Goal: Transaction & Acquisition: Purchase product/service

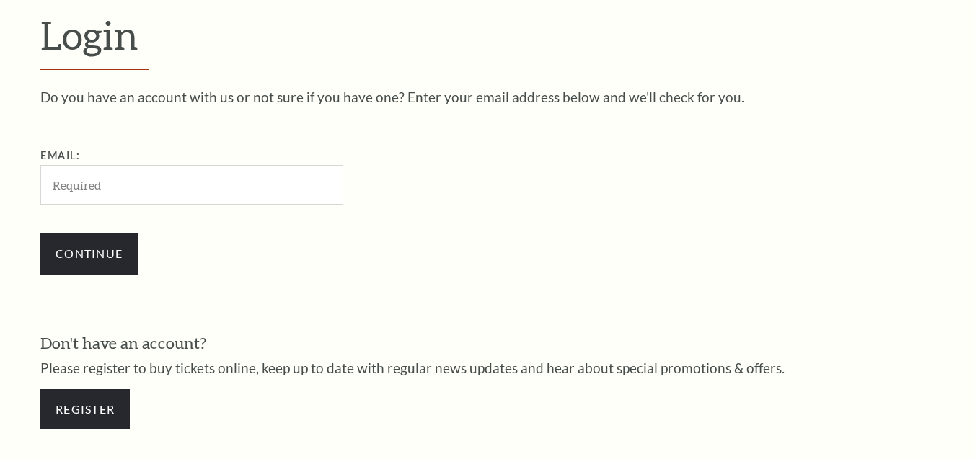
scroll to position [402, 0]
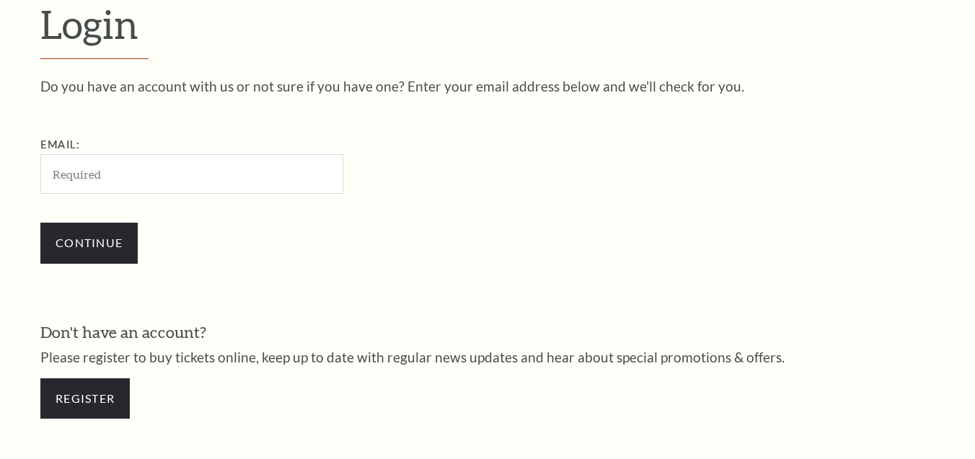
type input "[EMAIL_ADDRESS][DOMAIN_NAME]"
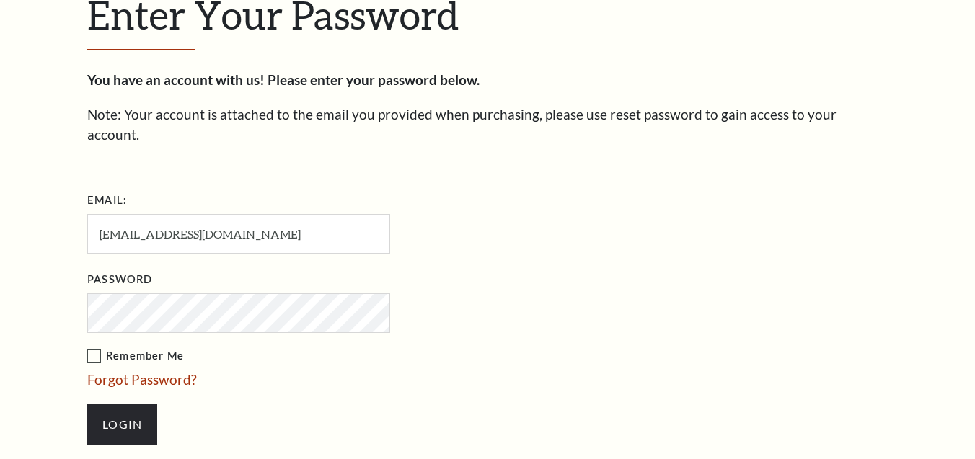
scroll to position [416, 0]
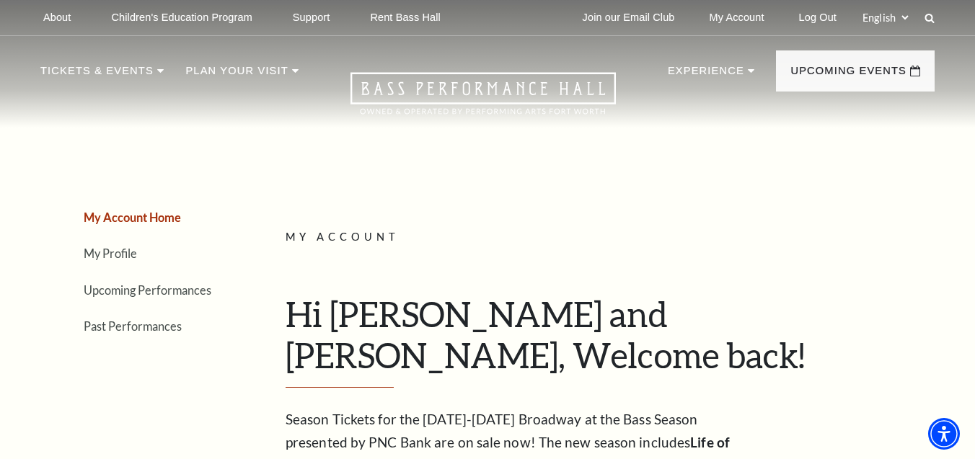
scroll to position [1, 0]
click at [185, 290] on link "Upcoming Performances" at bounding box center [148, 290] width 128 height 14
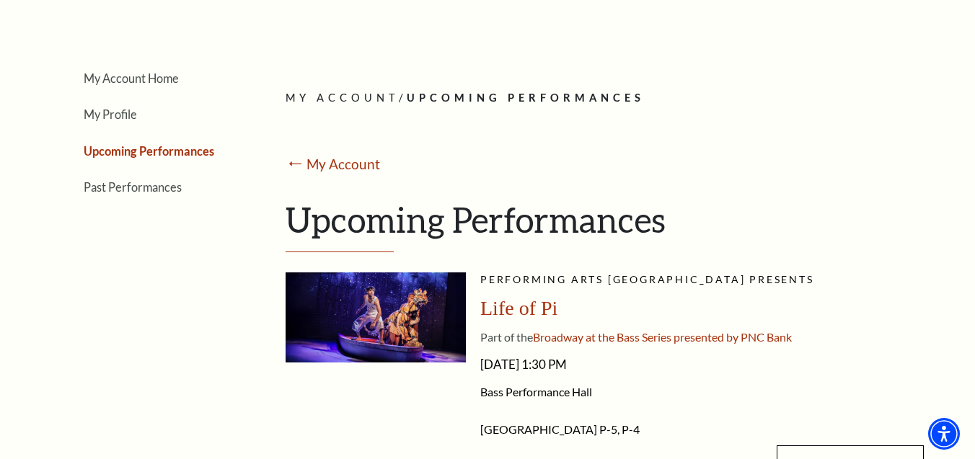
scroll to position [0, 0]
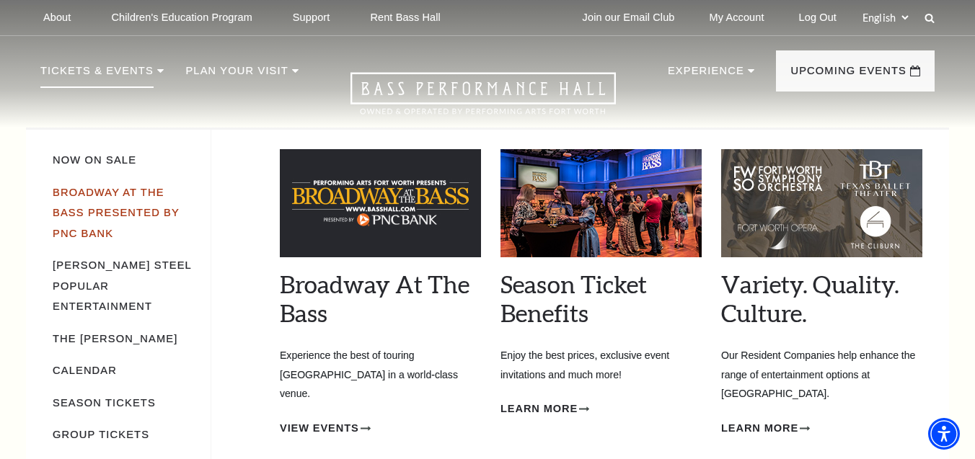
click at [130, 194] on link "Broadway At The Bass presented by PNC Bank" at bounding box center [116, 213] width 127 height 53
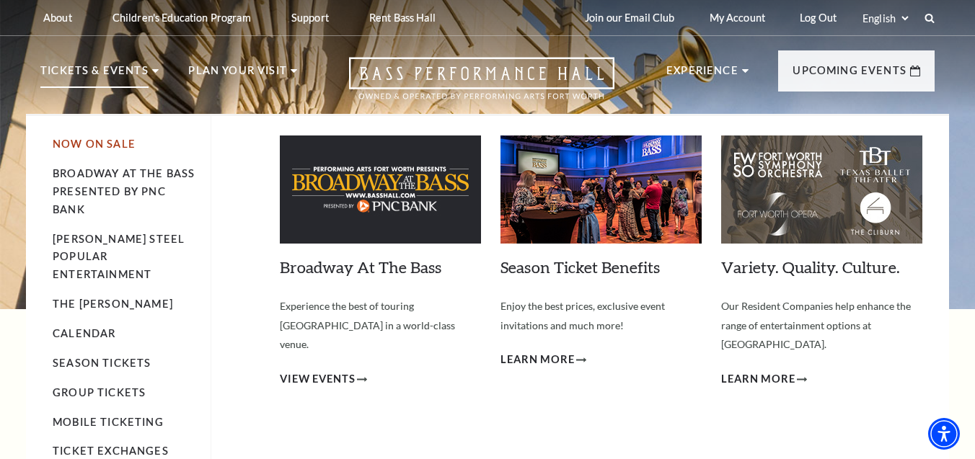
click at [100, 147] on link "Now On Sale" at bounding box center [94, 144] width 83 height 12
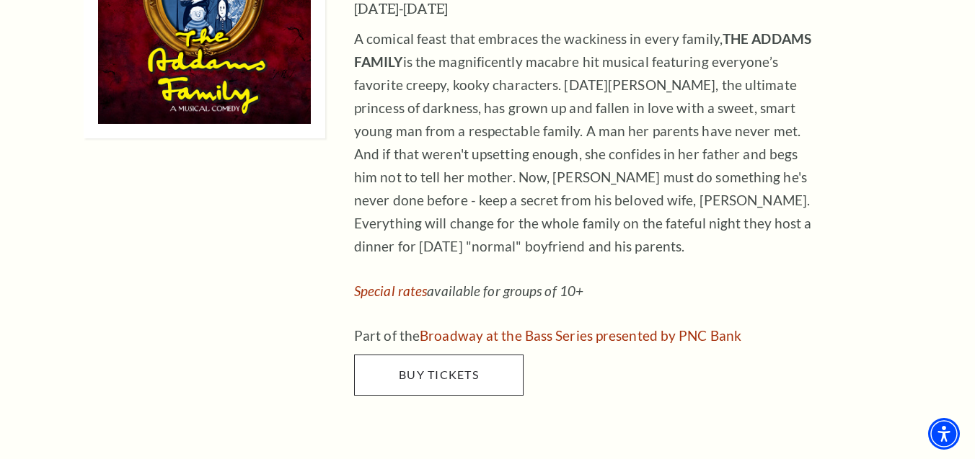
scroll to position [3451, 0]
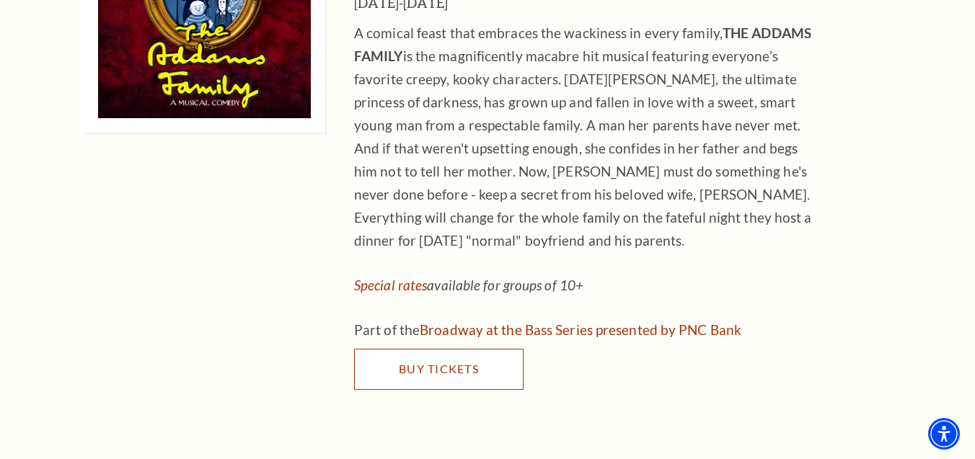
click at [451, 362] on span "Buy Tickets" at bounding box center [439, 369] width 80 height 14
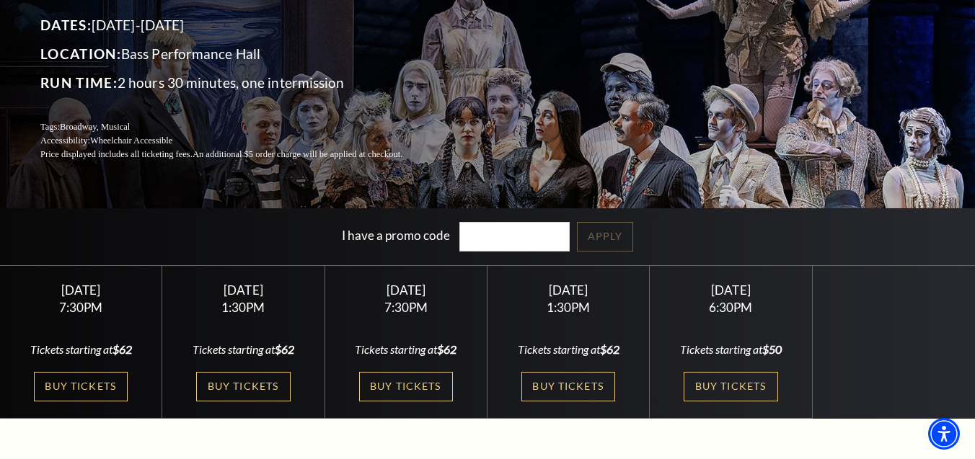
scroll to position [160, 0]
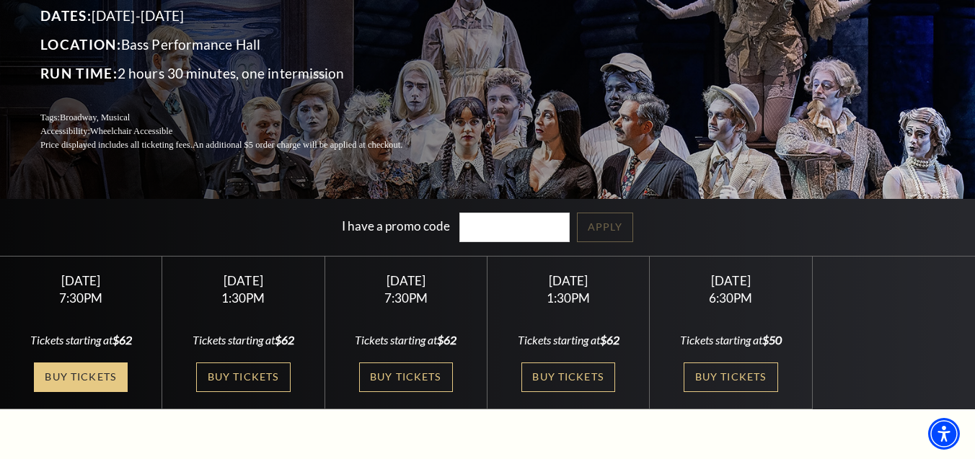
click at [77, 375] on link "Buy Tickets" at bounding box center [81, 378] width 94 height 30
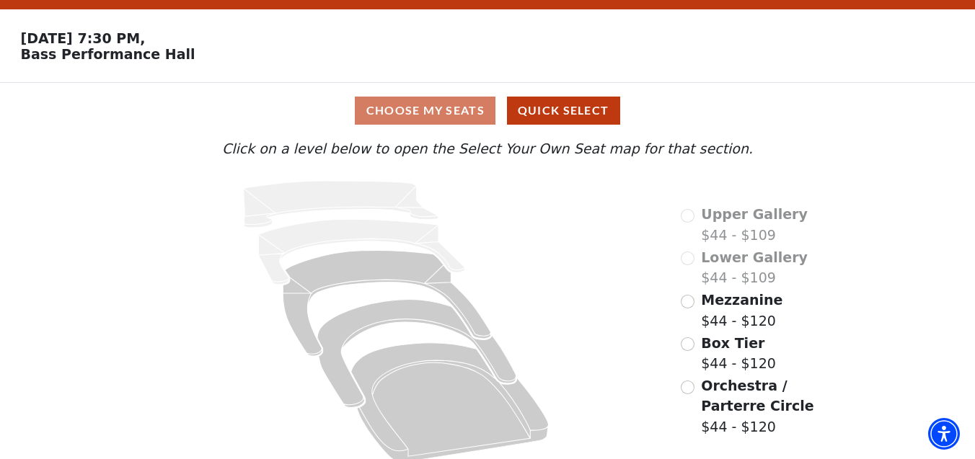
scroll to position [49, 0]
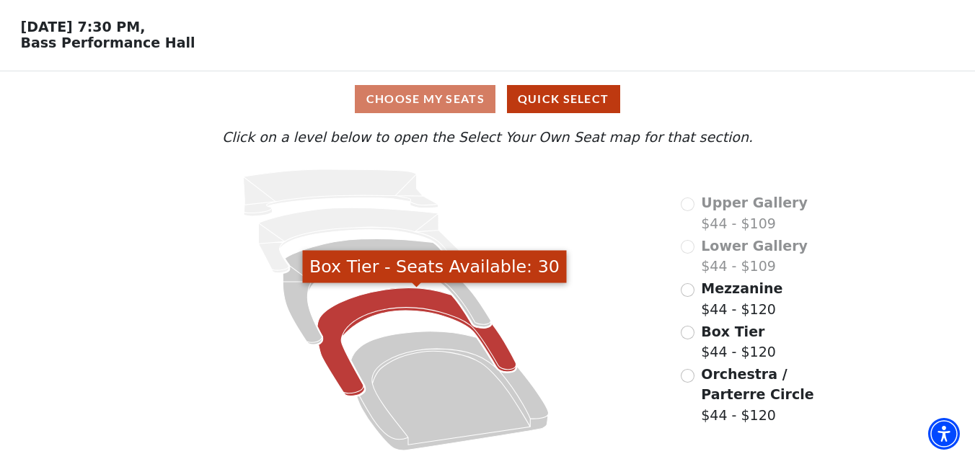
click at [411, 300] on icon "Box Tier - Seats Available: 30" at bounding box center [416, 343] width 199 height 108
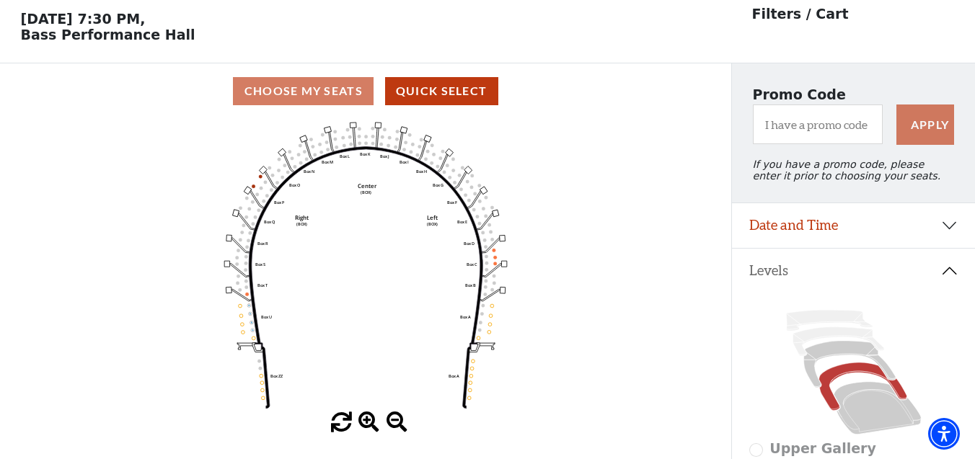
scroll to position [66, 0]
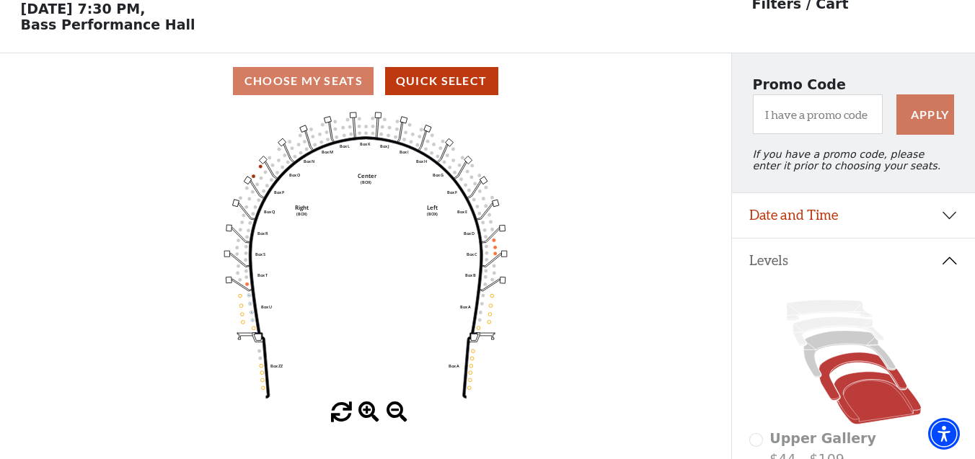
click at [865, 384] on icon at bounding box center [877, 398] width 87 height 53
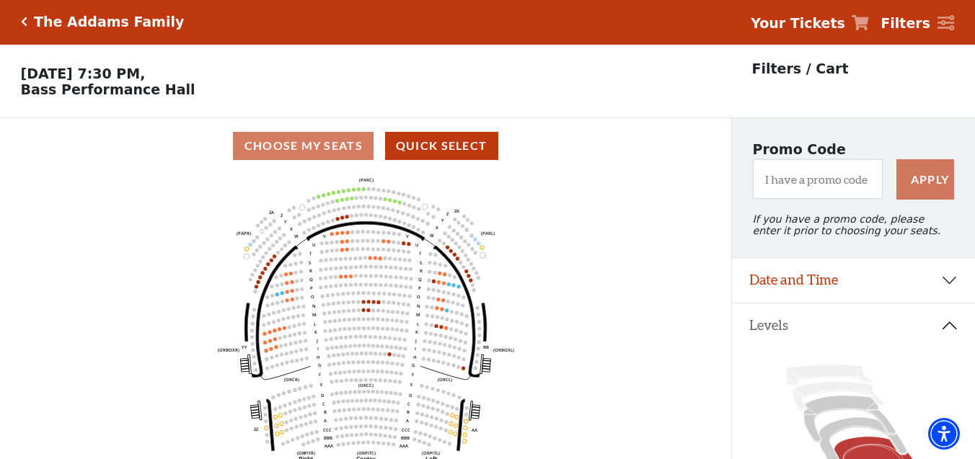
scroll to position [0, 0]
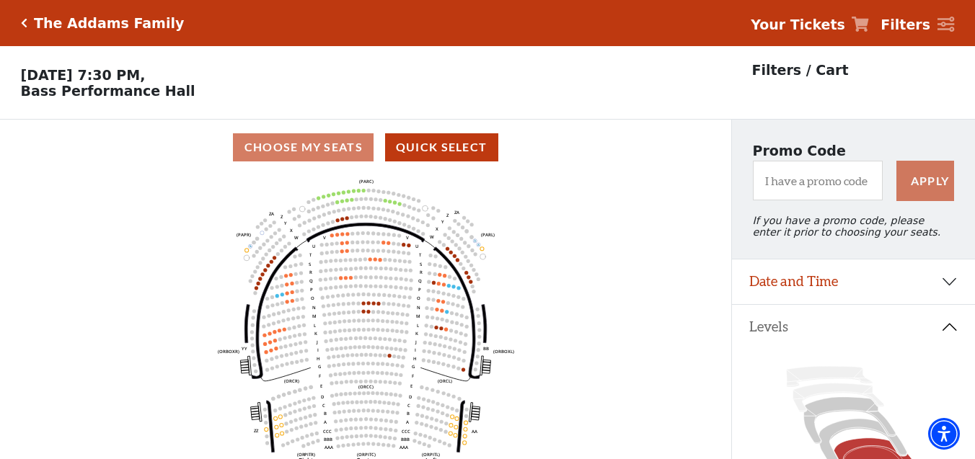
click at [24, 23] on icon "Click here to go back to filters" at bounding box center [24, 23] width 6 height 10
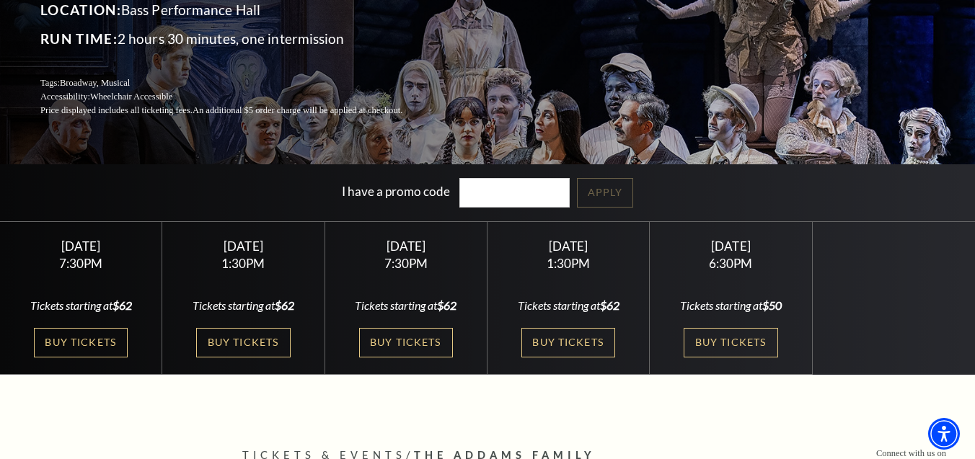
scroll to position [195, 0]
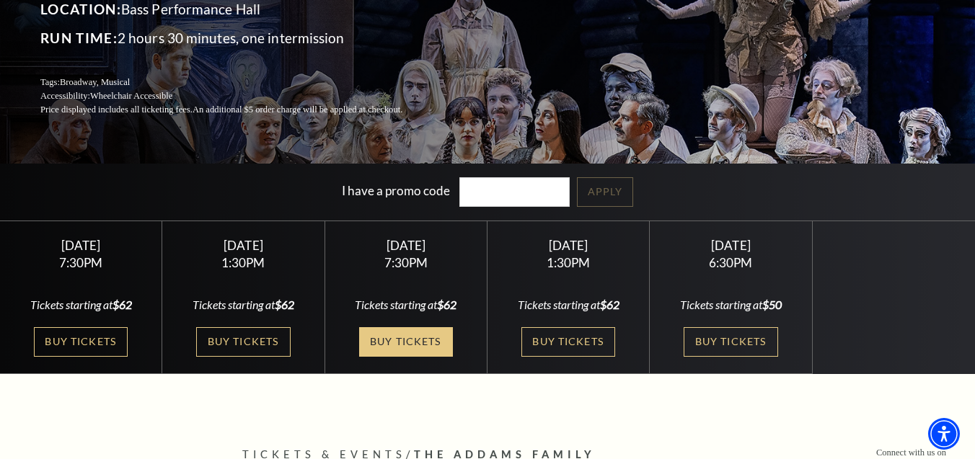
click at [401, 339] on link "Buy Tickets" at bounding box center [406, 342] width 94 height 30
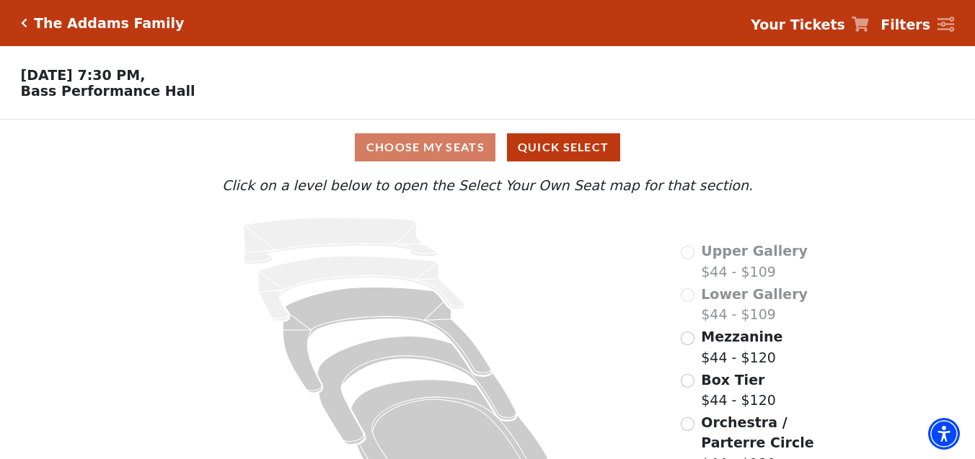
scroll to position [49, 0]
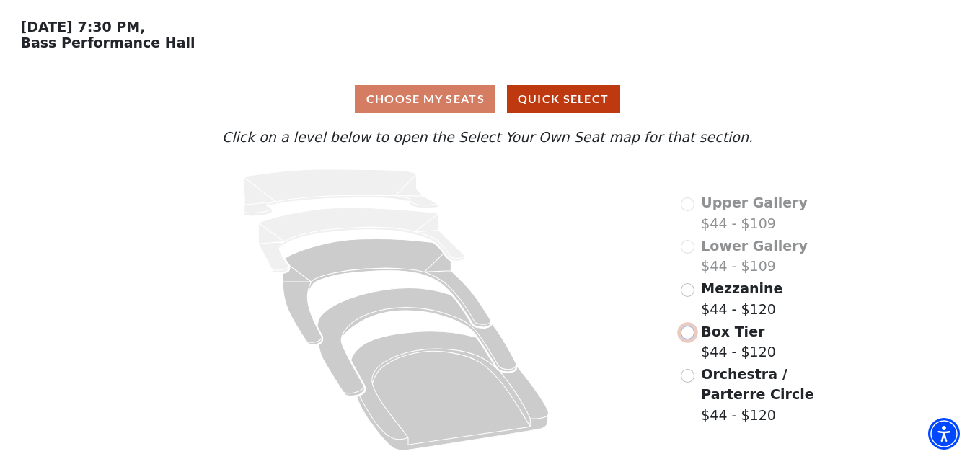
click at [689, 332] on input "Box Tier$44 - $120\a" at bounding box center [688, 333] width 14 height 14
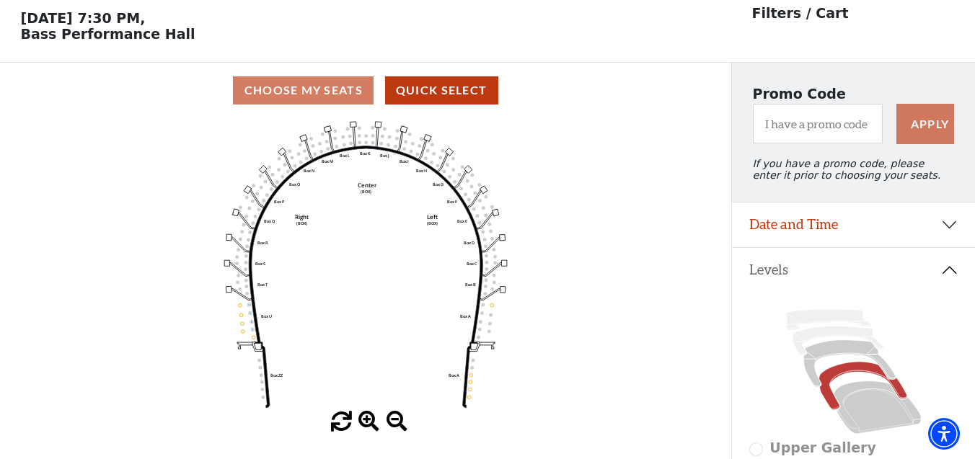
scroll to position [66, 0]
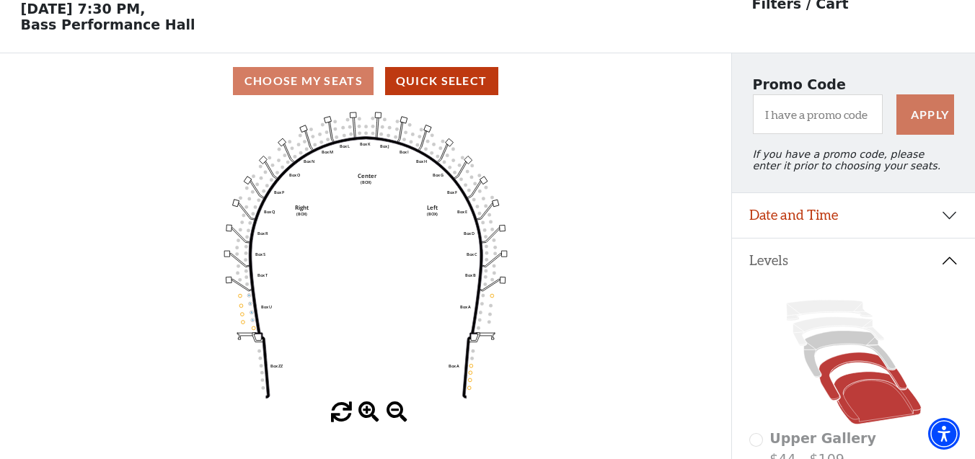
click at [861, 384] on icon at bounding box center [877, 398] width 87 height 53
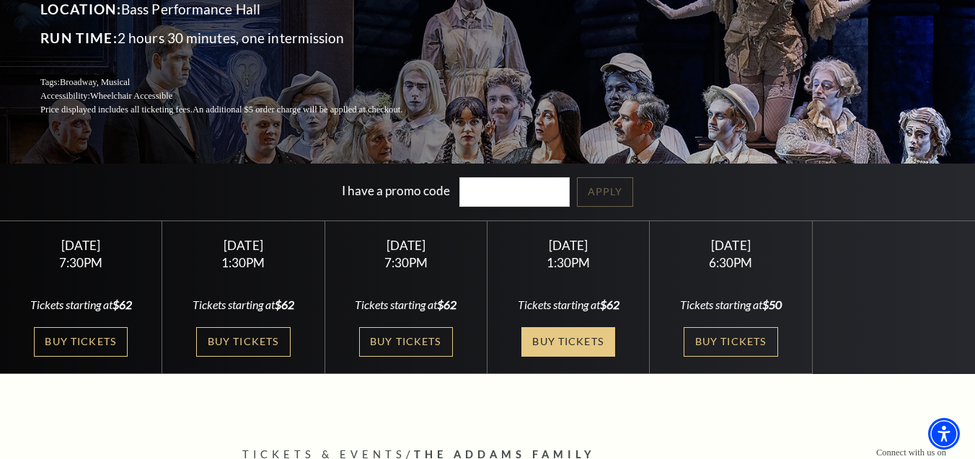
click at [573, 340] on link "Buy Tickets" at bounding box center [568, 342] width 94 height 30
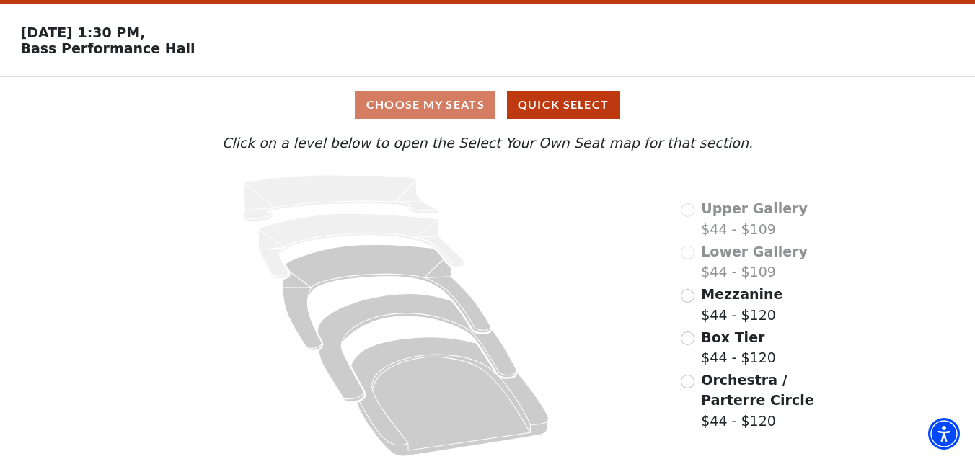
scroll to position [48, 0]
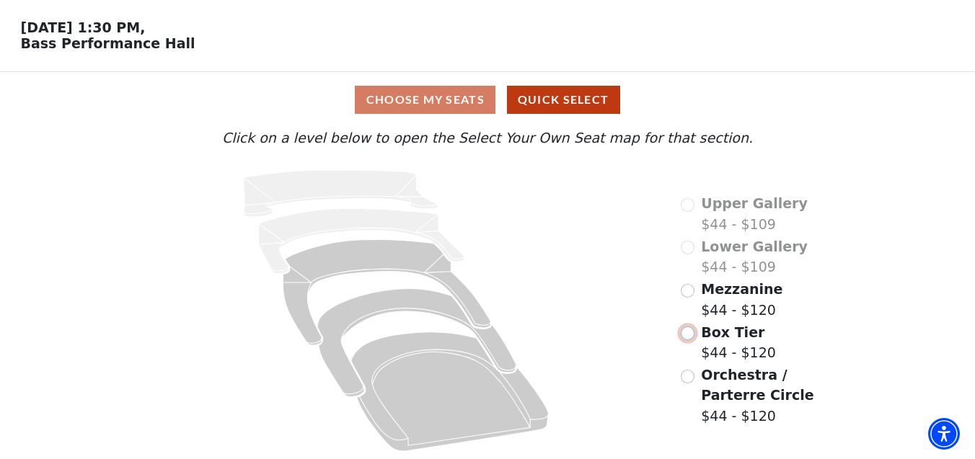
click at [690, 334] on input "Box Tier$44 - $120\a" at bounding box center [688, 334] width 14 height 14
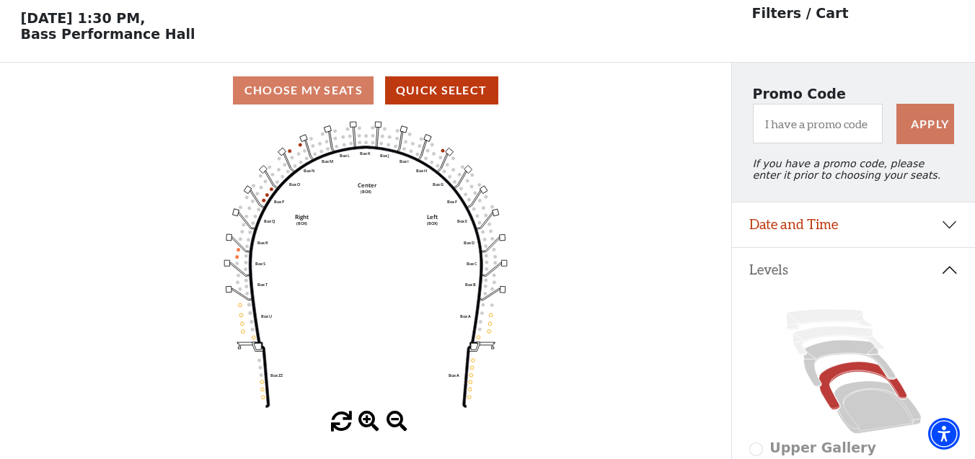
scroll to position [66, 0]
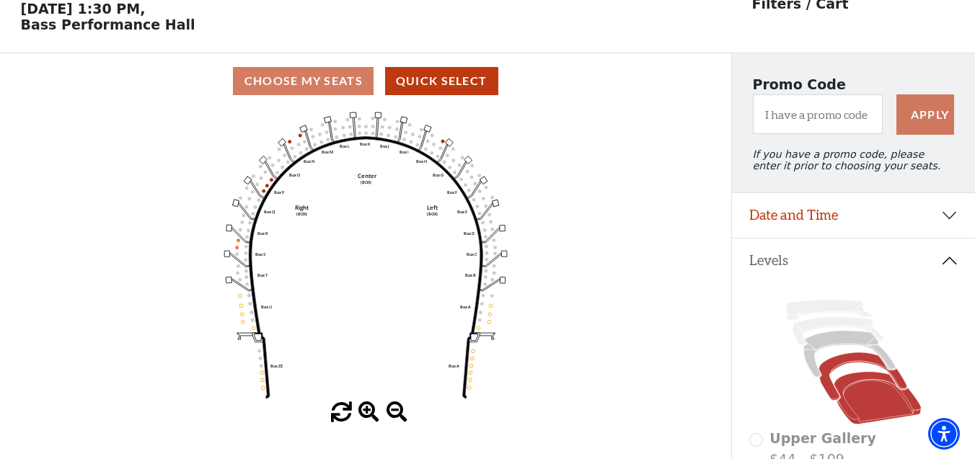
click at [865, 382] on icon at bounding box center [877, 398] width 87 height 53
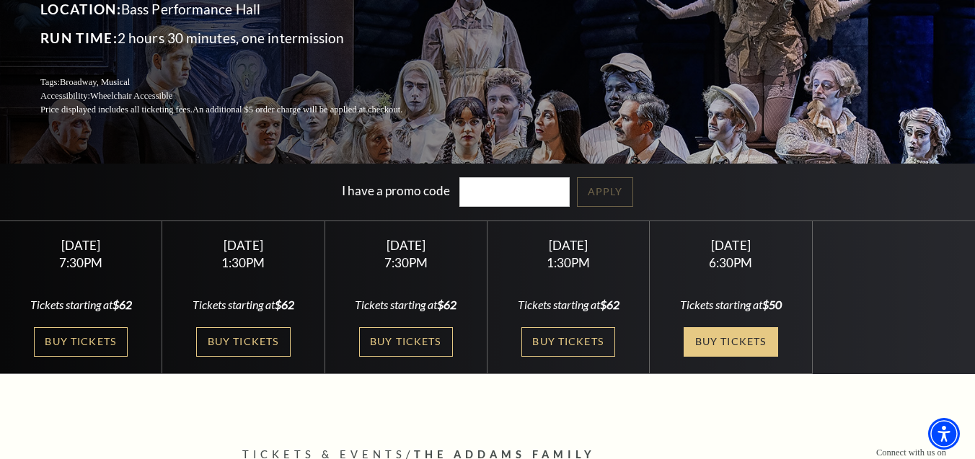
click at [734, 344] on link "Buy Tickets" at bounding box center [731, 342] width 94 height 30
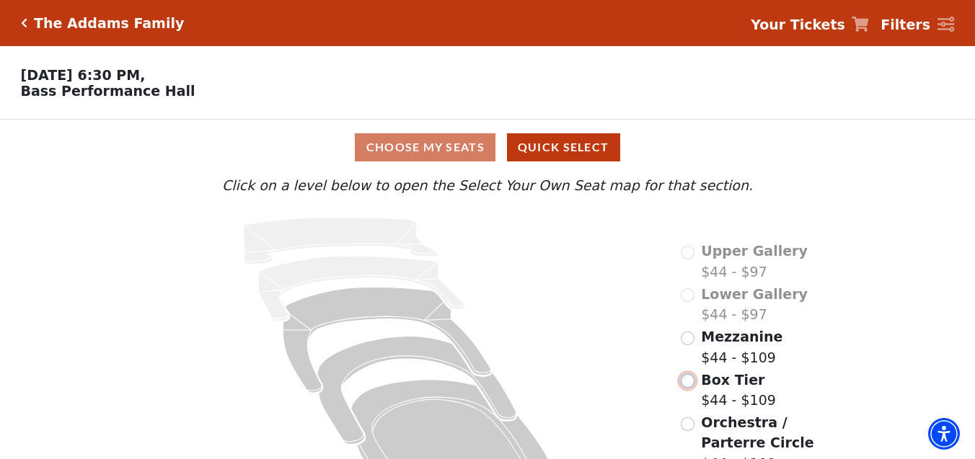
click at [688, 380] on input "Box Tier$44 - $109\a" at bounding box center [688, 381] width 14 height 14
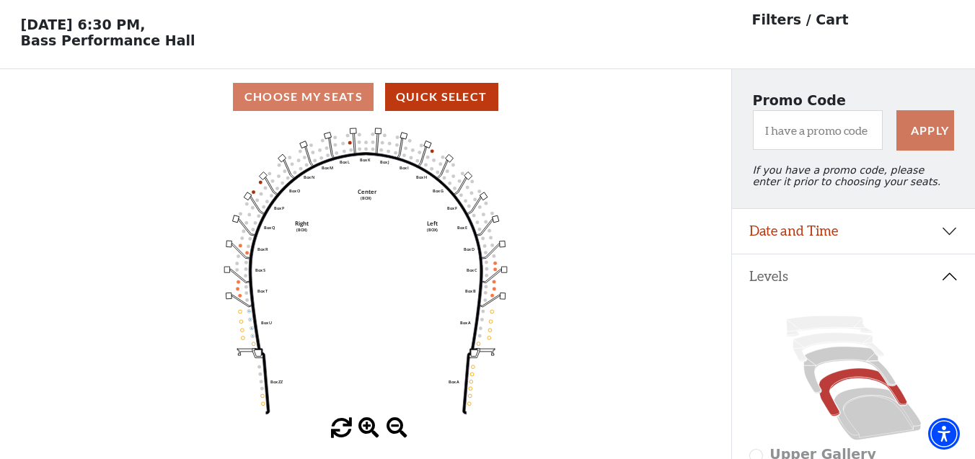
scroll to position [66, 0]
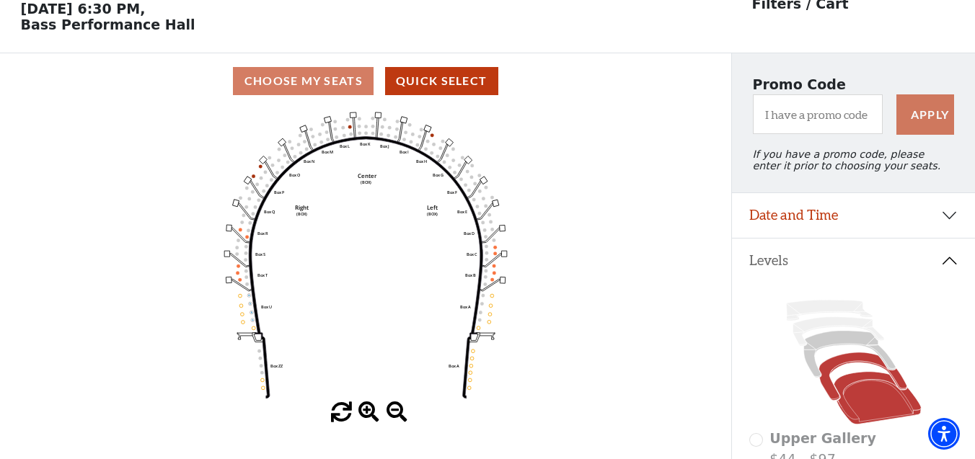
click at [863, 397] on icon at bounding box center [877, 398] width 87 height 53
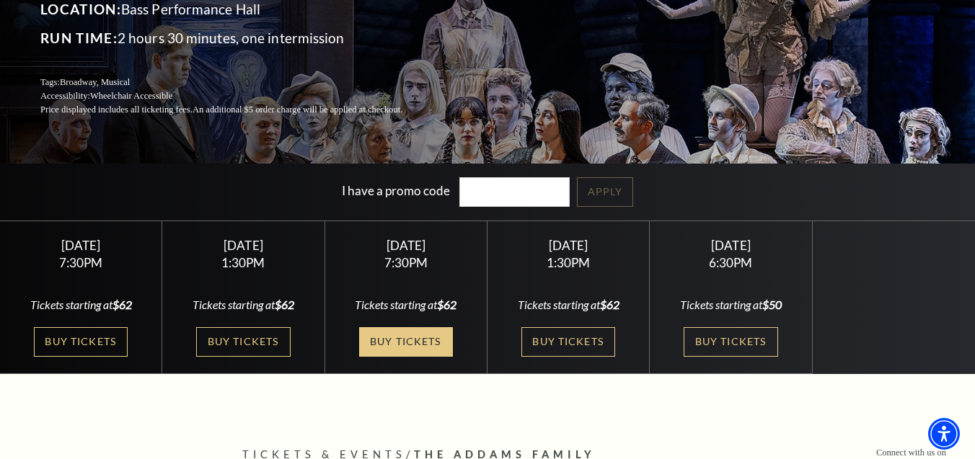
click at [409, 343] on link "Buy Tickets" at bounding box center [406, 342] width 94 height 30
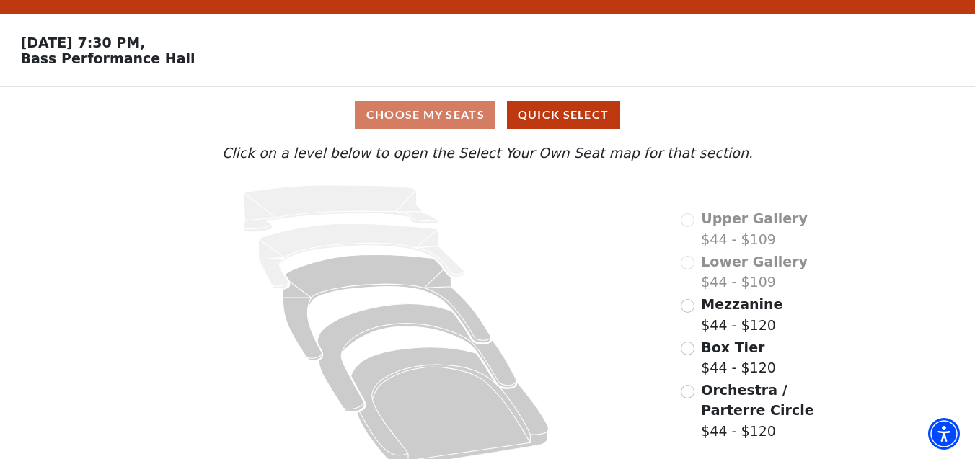
scroll to position [49, 0]
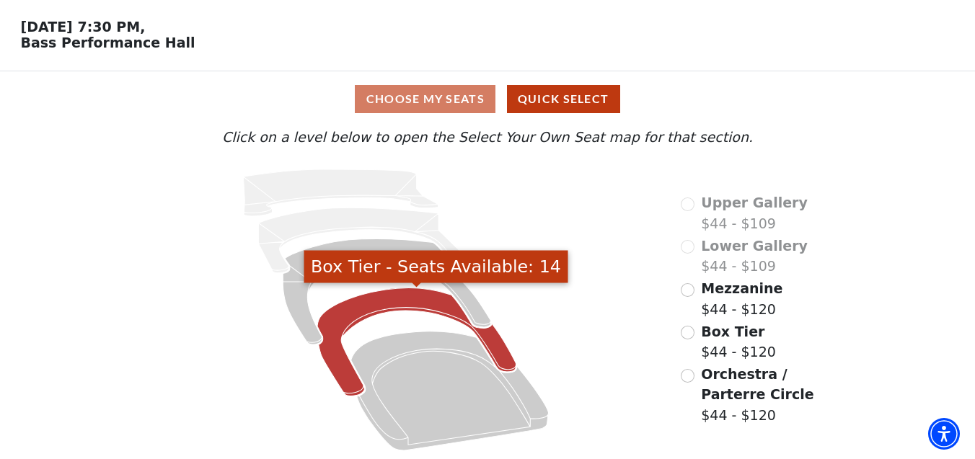
click at [403, 304] on icon "Box Tier - Seats Available: 14" at bounding box center [416, 343] width 199 height 108
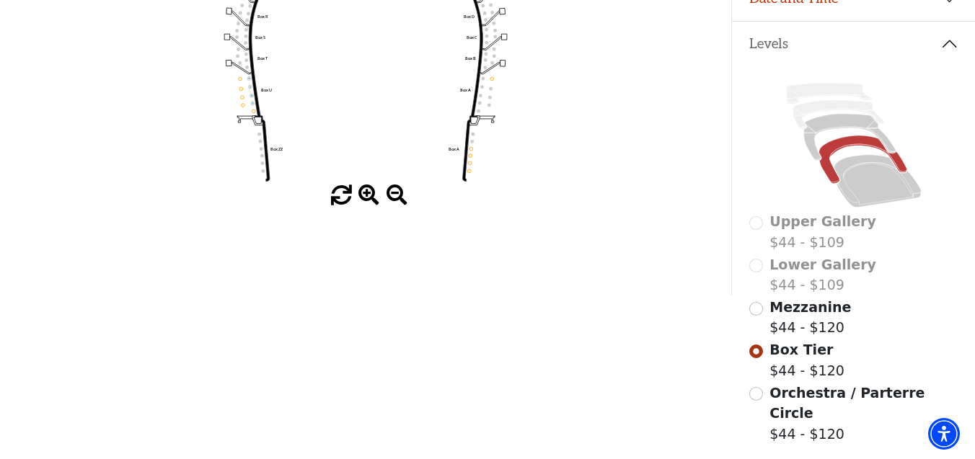
scroll to position [292, 0]
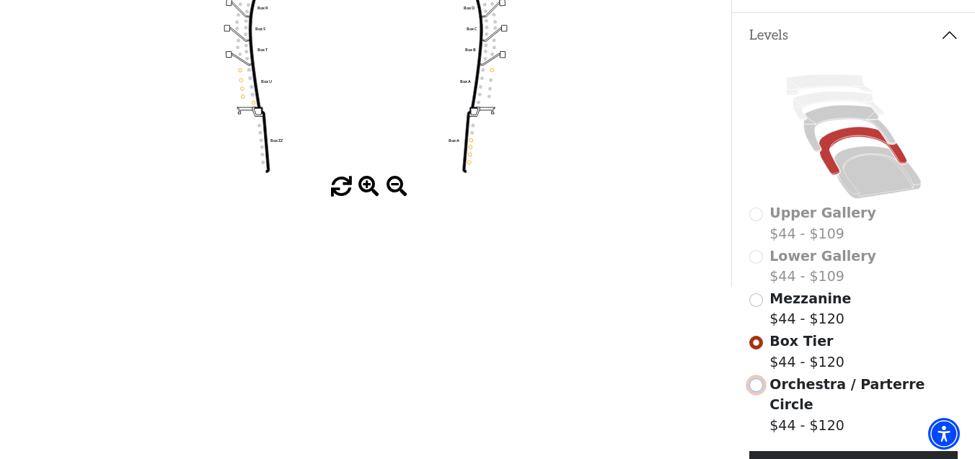
click at [757, 389] on input "Orchestra / Parterre Circle$44 - $120\a" at bounding box center [756, 386] width 14 height 14
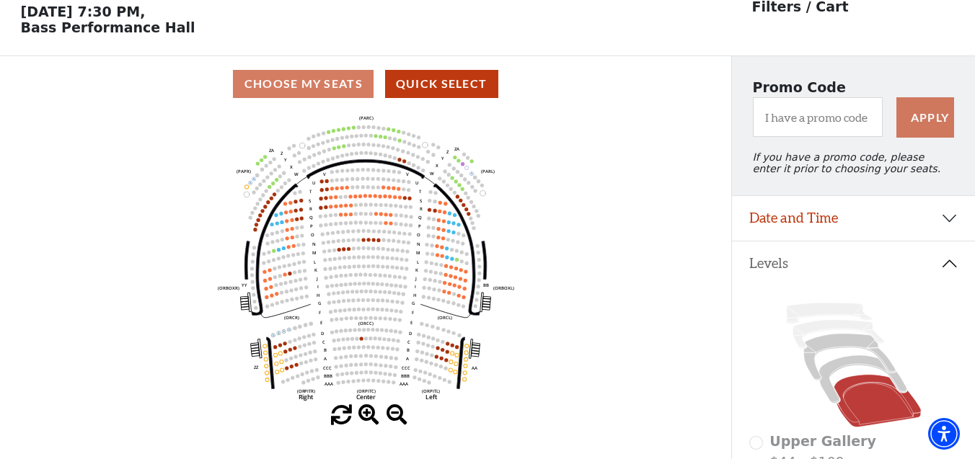
scroll to position [66, 0]
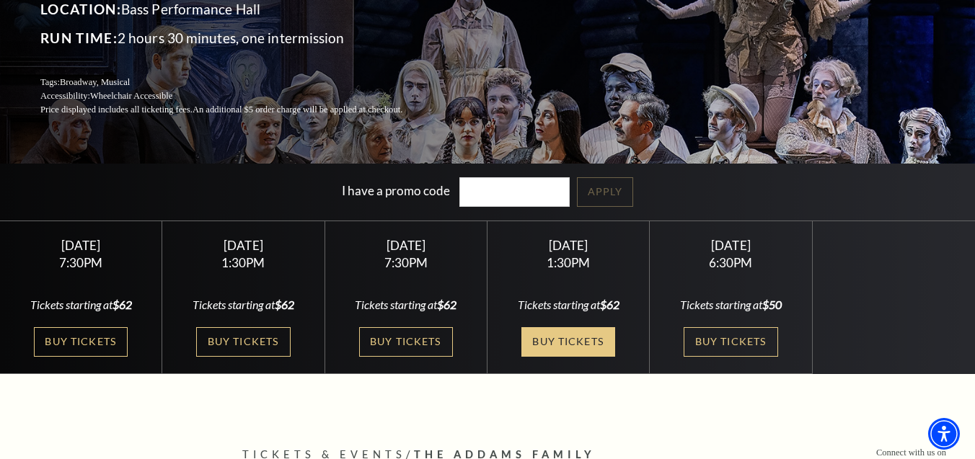
click at [560, 340] on link "Buy Tickets" at bounding box center [568, 342] width 94 height 30
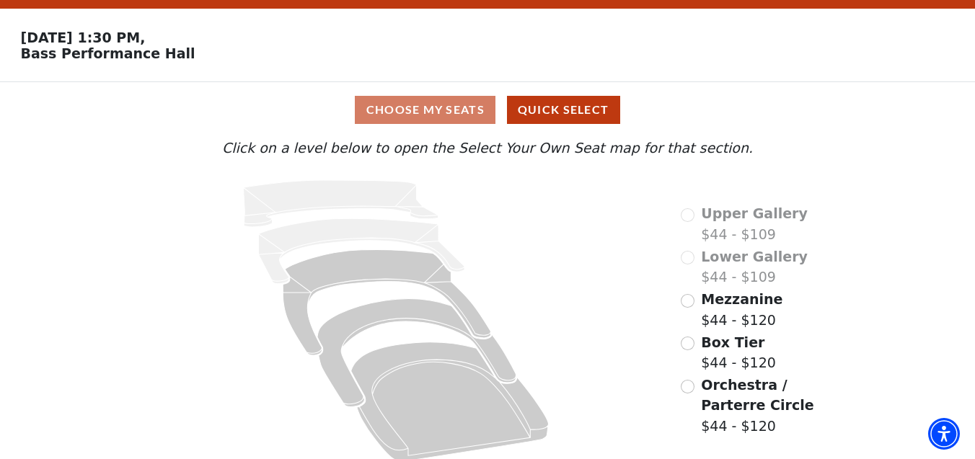
scroll to position [49, 0]
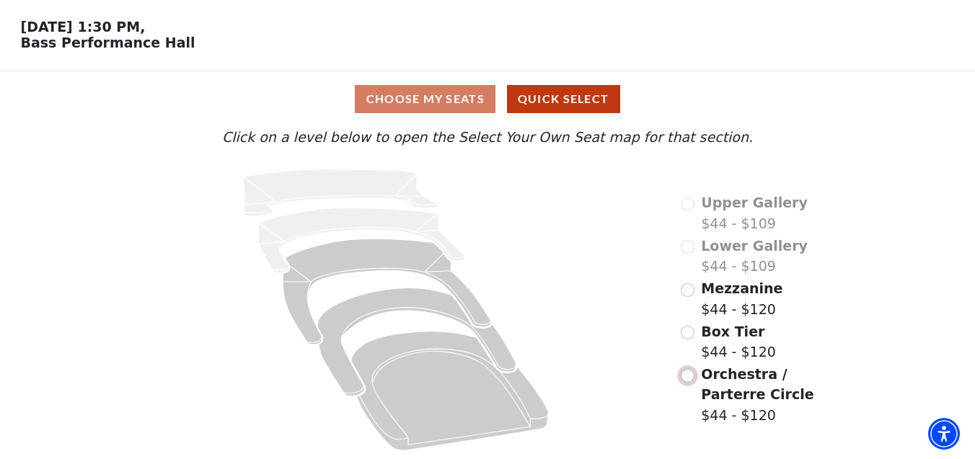
click at [691, 374] on input "Orchestra / Parterre Circle$44 - $120\a" at bounding box center [688, 376] width 14 height 14
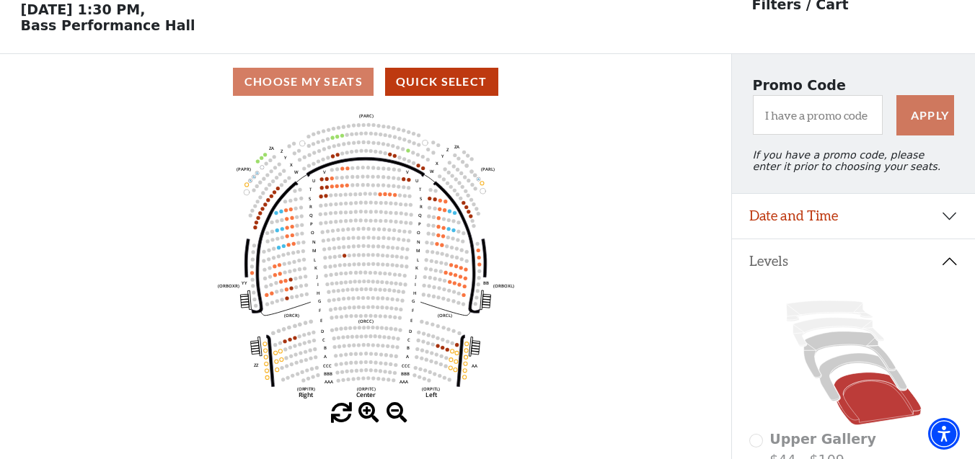
scroll to position [66, 0]
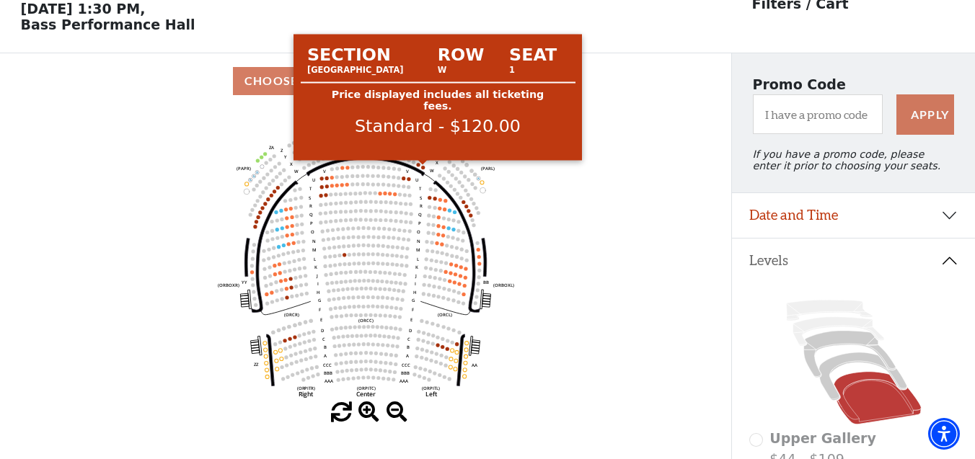
click at [423, 168] on circle at bounding box center [423, 168] width 4 height 4
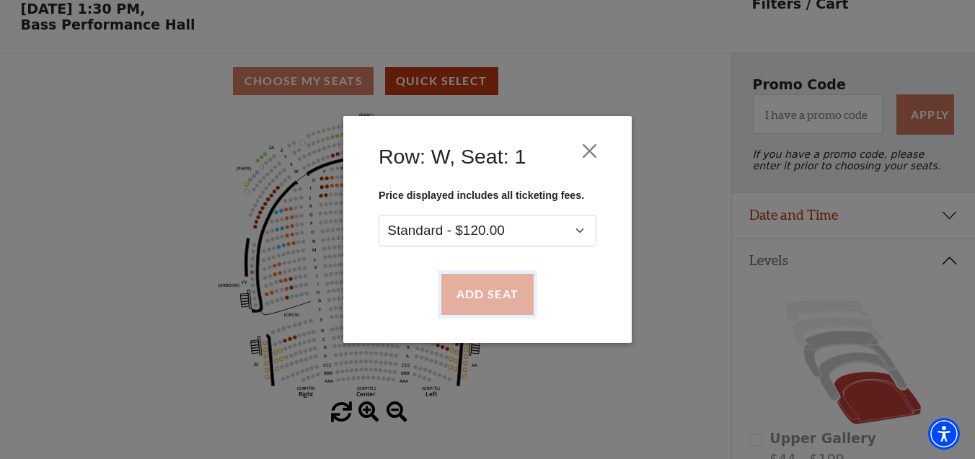
click at [483, 294] on button "Add Seat" at bounding box center [487, 295] width 92 height 40
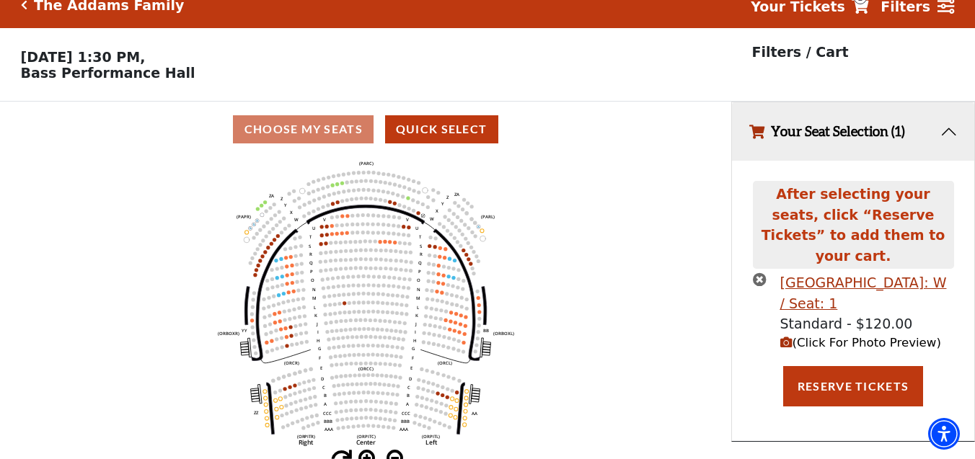
scroll to position [0, 0]
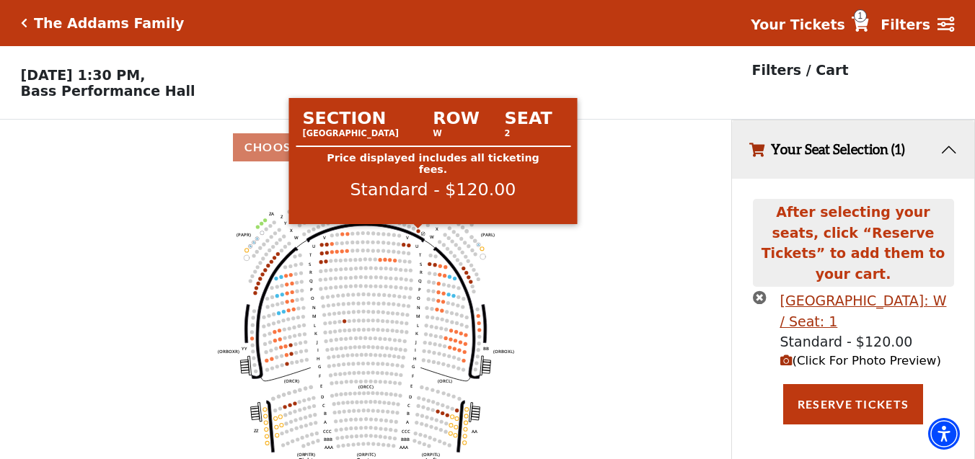
click at [418, 232] on circle at bounding box center [419, 231] width 4 height 4
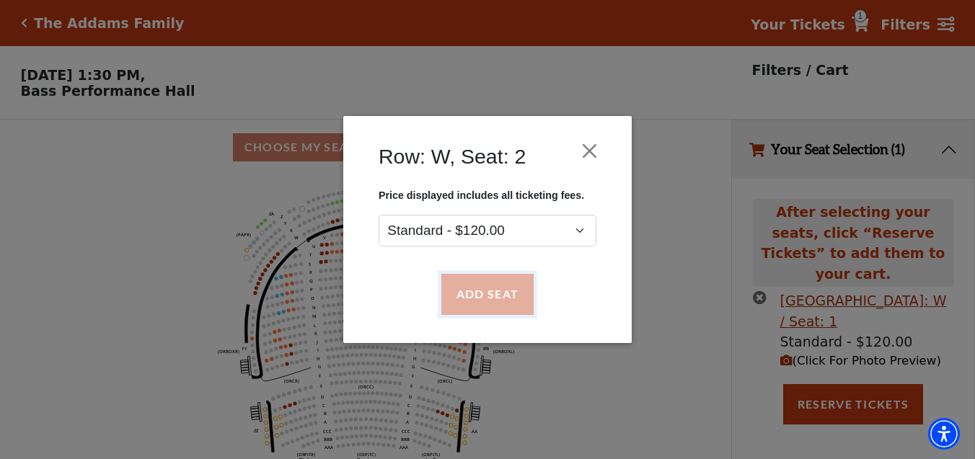
click at [497, 289] on button "Add Seat" at bounding box center [487, 295] width 92 height 40
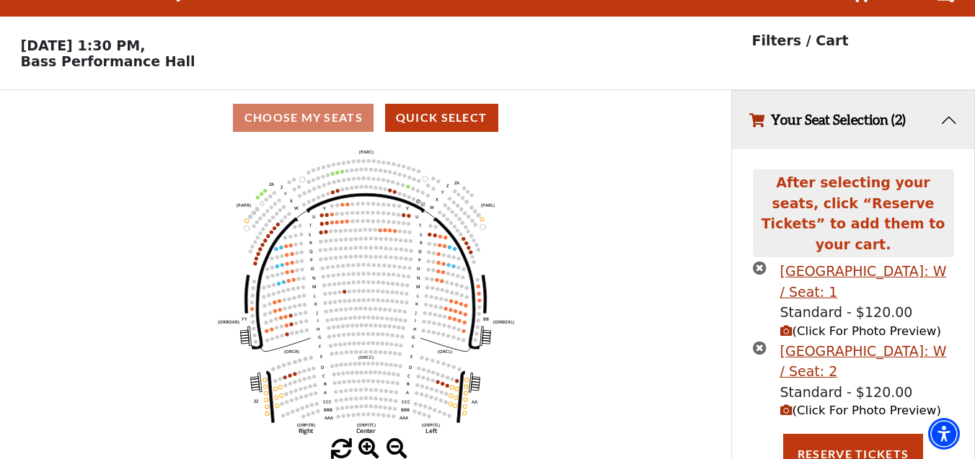
scroll to position [60, 0]
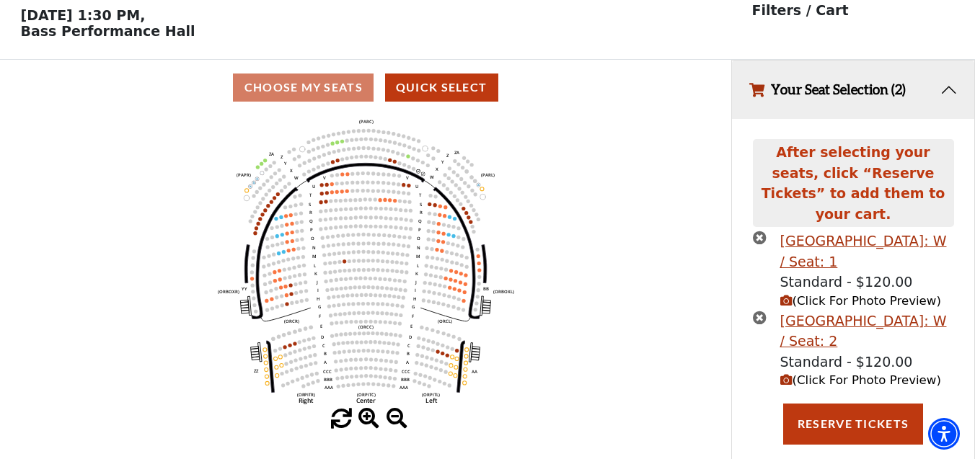
click at [785, 295] on icon "button" at bounding box center [786, 301] width 12 height 12
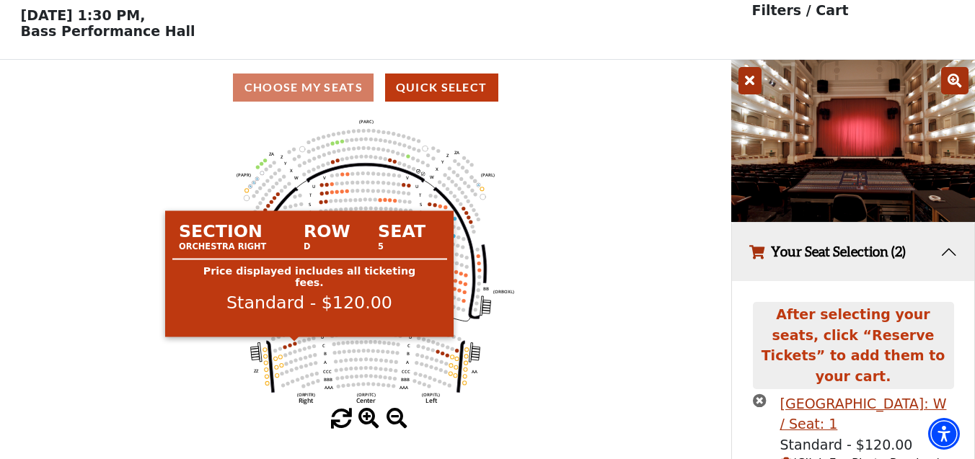
click at [295, 344] on circle at bounding box center [295, 344] width 4 height 4
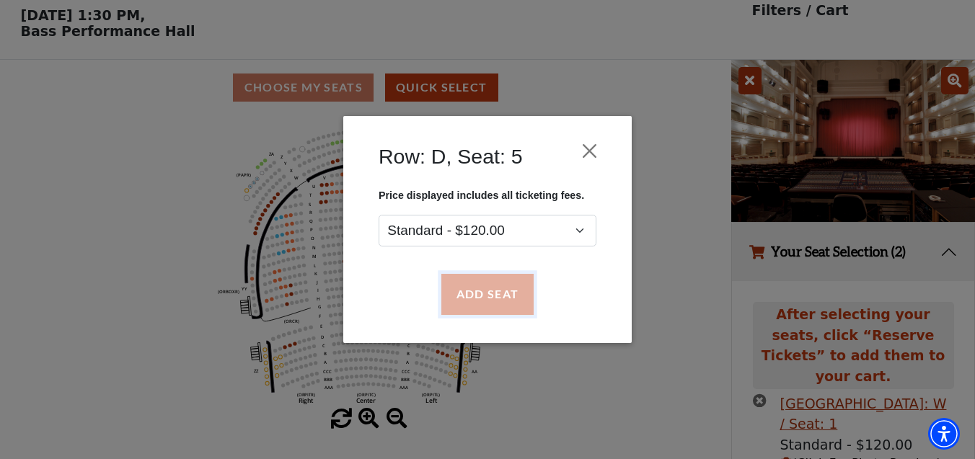
click at [481, 294] on button "Add Seat" at bounding box center [487, 295] width 92 height 40
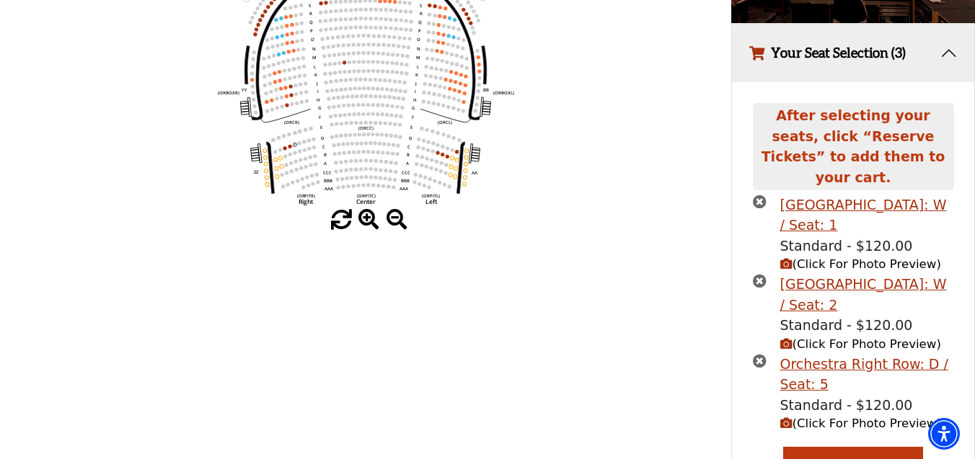
scroll to position [268, 0]
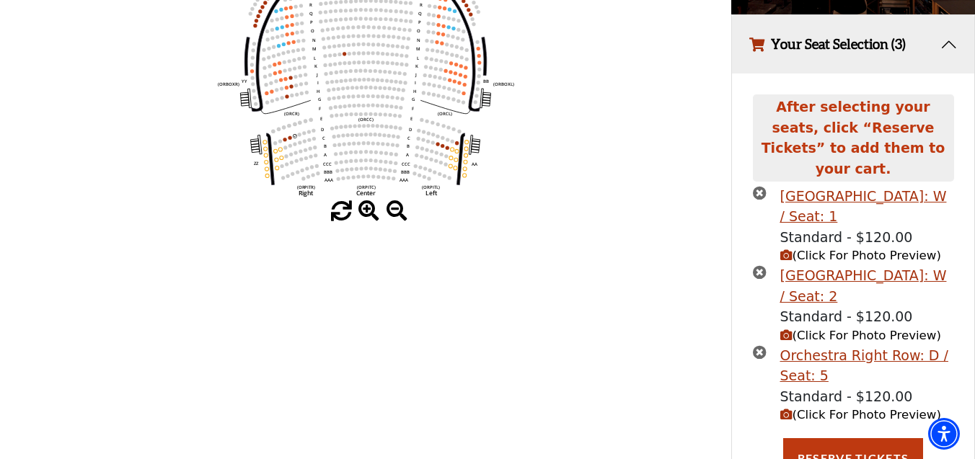
click at [787, 409] on icon "button" at bounding box center [786, 415] width 12 height 12
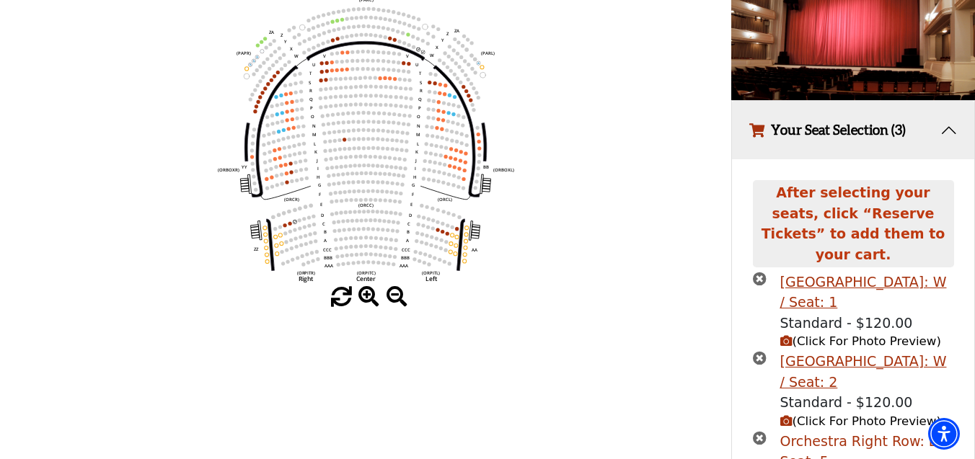
scroll to position [170, 0]
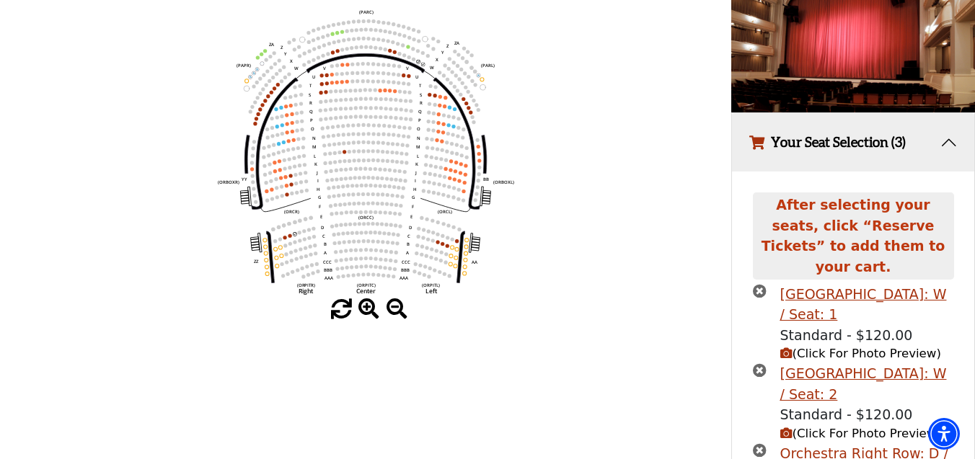
click at [787, 348] on icon "button" at bounding box center [786, 354] width 12 height 12
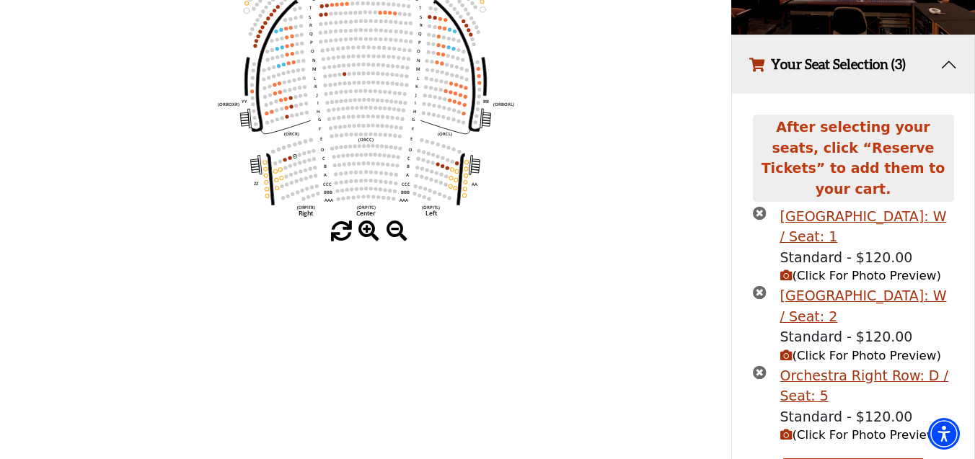
scroll to position [302, 0]
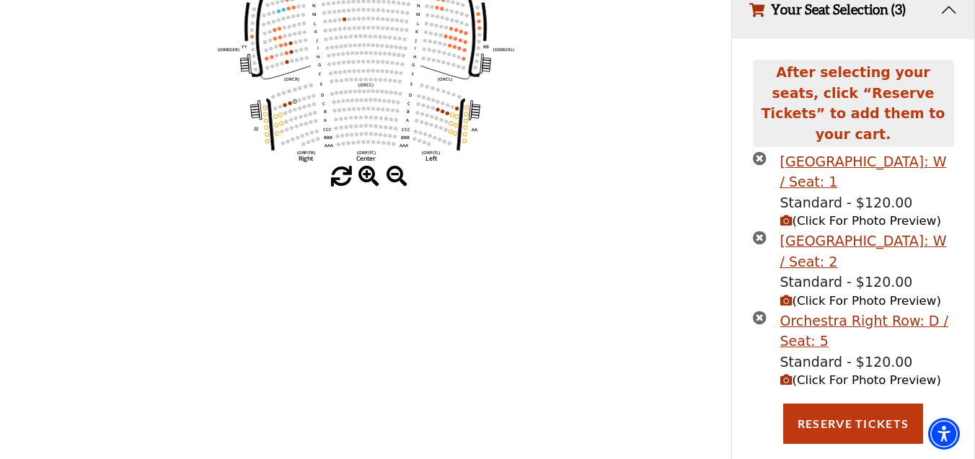
click at [760, 311] on icon "times-circle" at bounding box center [760, 318] width 14 height 14
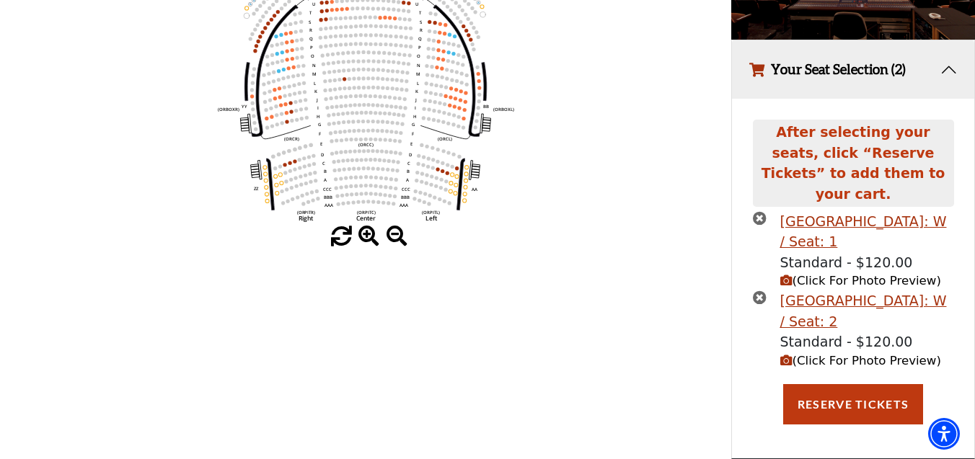
scroll to position [223, 0]
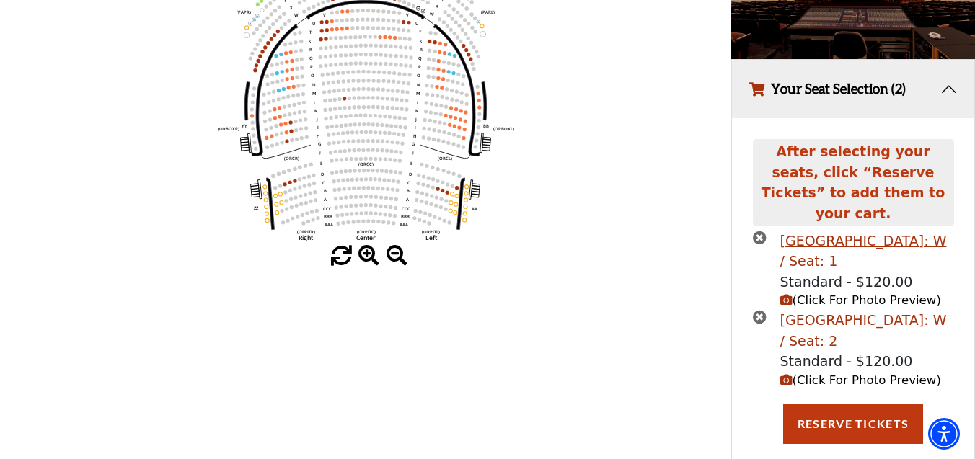
click at [761, 231] on icon "times-circle" at bounding box center [760, 238] width 14 height 14
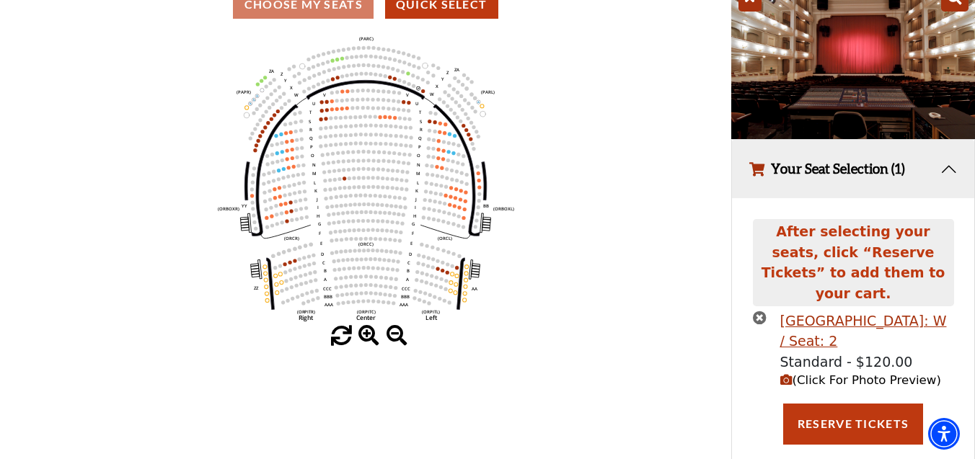
click at [765, 311] on icon "times-circle" at bounding box center [760, 318] width 14 height 14
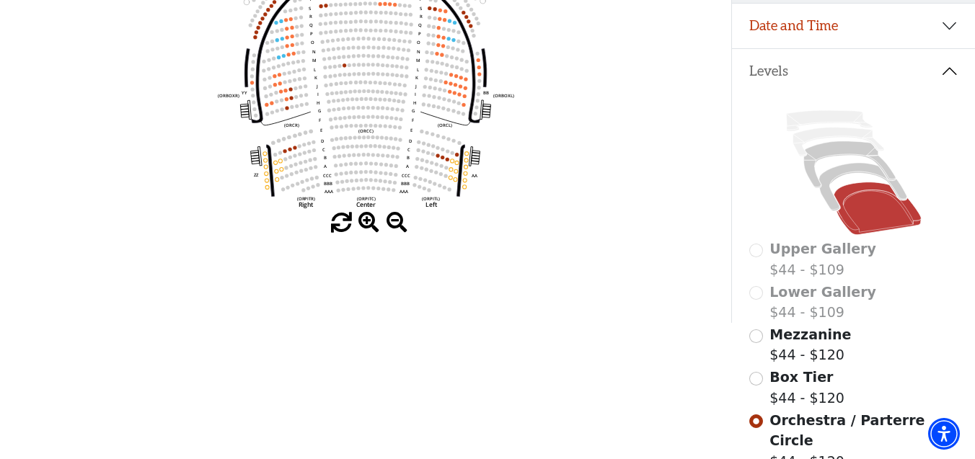
scroll to position [261, 0]
